Goal: Information Seeking & Learning: Learn about a topic

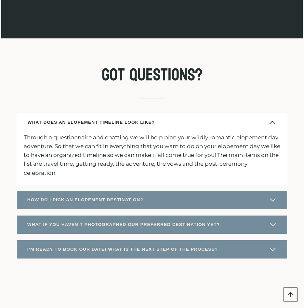
scroll to position [5568, 0]
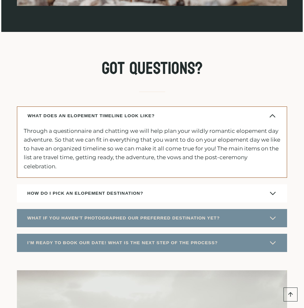
click at [119, 189] on span "HOW DO I PICK AN ELOPEMENT DESTINATION?" at bounding box center [85, 193] width 116 height 8
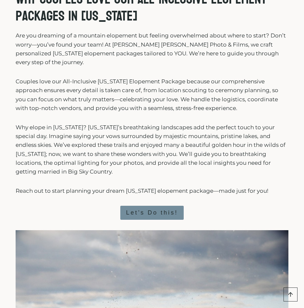
scroll to position [325, 0]
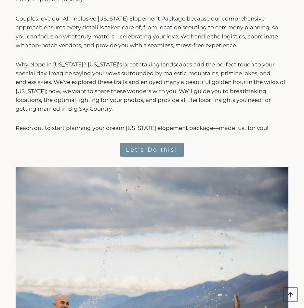
click at [155, 145] on span "Let’s Do this!" at bounding box center [152, 149] width 52 height 9
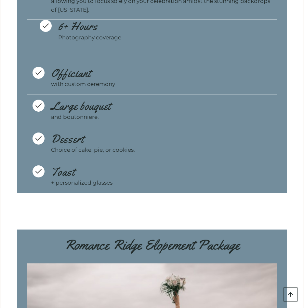
scroll to position [3316, 0]
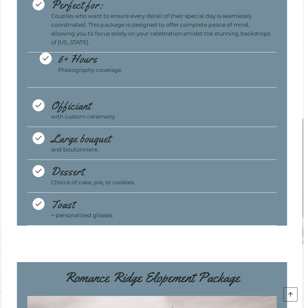
click at [35, 200] on icon at bounding box center [38, 204] width 8 height 8
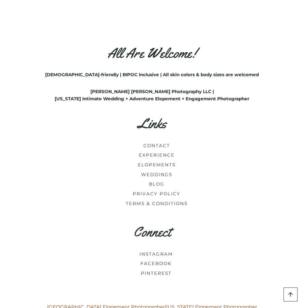
scroll to position [6424, 0]
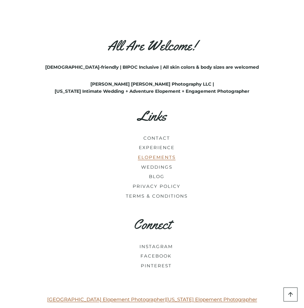
click at [146, 154] on link "ELOPEMENTS" at bounding box center [157, 156] width 38 height 5
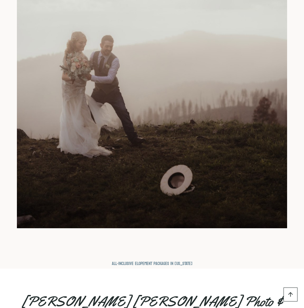
scroll to position [5847, 0]
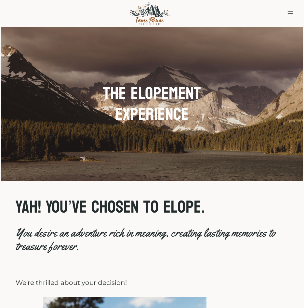
click at [291, 15] on icon "Toggle Menu" at bounding box center [290, 13] width 7 height 7
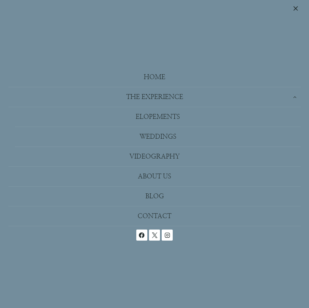
click at [171, 157] on link "Videography" at bounding box center [154, 157] width 292 height 20
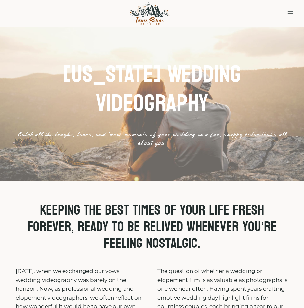
click at [286, 10] on button "Toggle Menu" at bounding box center [290, 13] width 12 height 10
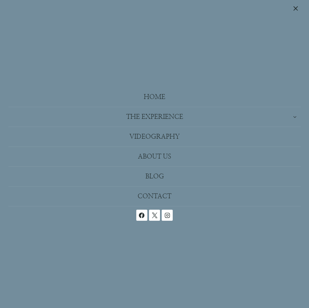
click at [294, 115] on icon "Expand" at bounding box center [294, 116] width 5 height 5
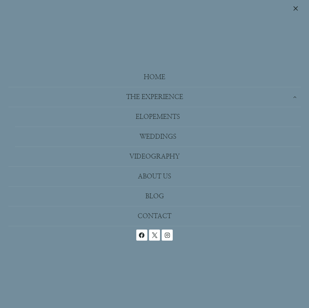
click at [152, 83] on link "Home" at bounding box center [154, 77] width 292 height 20
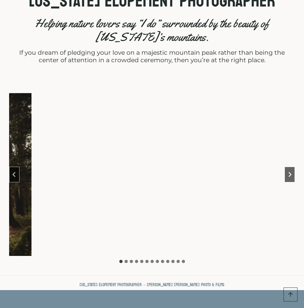
scroll to position [293, 0]
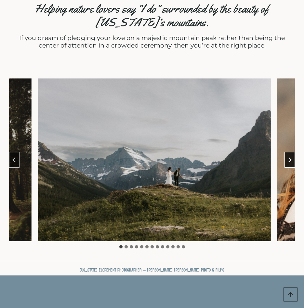
click at [291, 161] on icon "Next slide" at bounding box center [289, 159] width 5 height 5
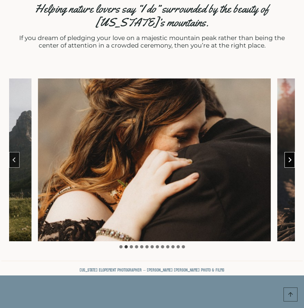
click at [291, 161] on icon "Next slide" at bounding box center [289, 159] width 5 height 5
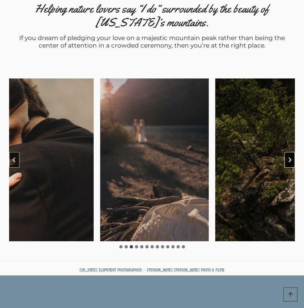
click at [291, 161] on icon "Next slide" at bounding box center [289, 159] width 5 height 5
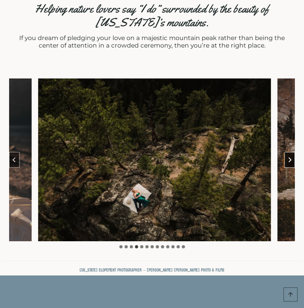
click at [291, 161] on icon "Next slide" at bounding box center [289, 159] width 5 height 5
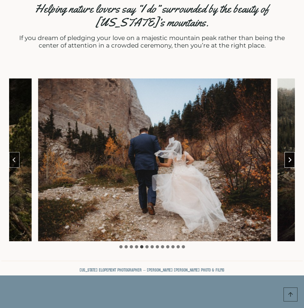
click at [291, 161] on icon "Next slide" at bounding box center [289, 159] width 5 height 5
